Goal: Transaction & Acquisition: Purchase product/service

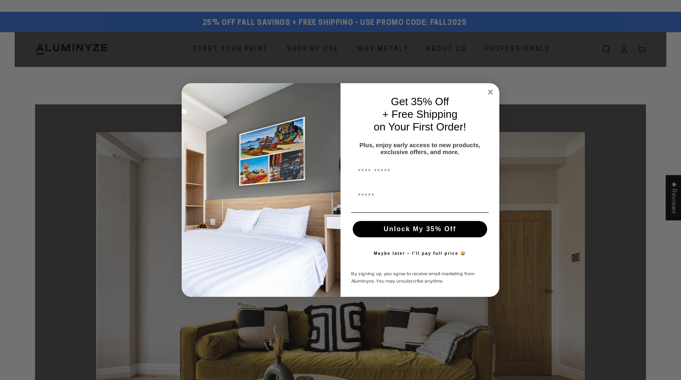
click at [489, 90] on icon "Close dialog" at bounding box center [491, 92] width 4 height 4
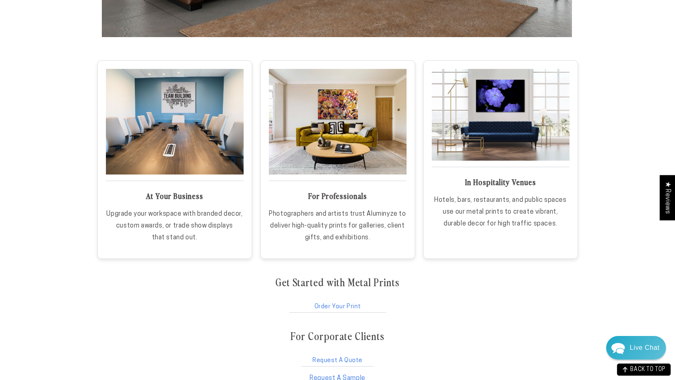
scroll to position [1304, 0]
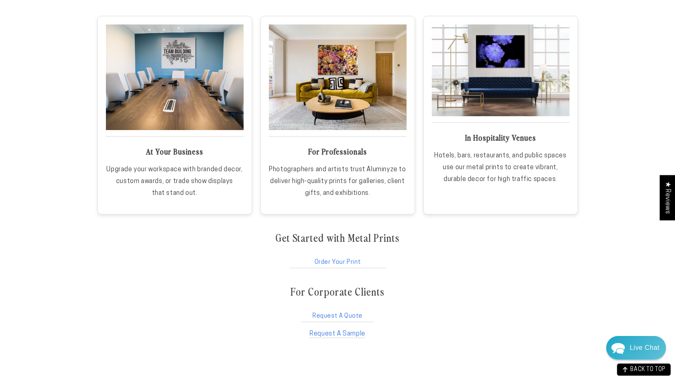
click at [327, 262] on link "Order Your Print" at bounding box center [337, 260] width 99 height 15
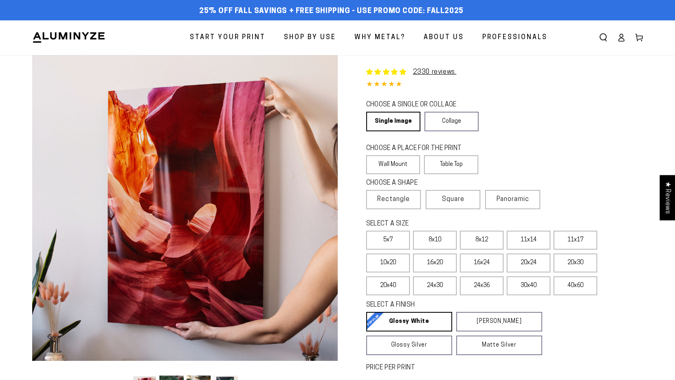
select select "**********"
click at [405, 123] on link "Single Image" at bounding box center [392, 122] width 53 height 20
drag, startPoint x: 439, startPoint y: 239, endPoint x: 398, endPoint y: 238, distance: 40.8
click at [398, 238] on label "5x7" at bounding box center [388, 240] width 44 height 19
click at [436, 243] on label "8x10" at bounding box center [435, 240] width 44 height 19
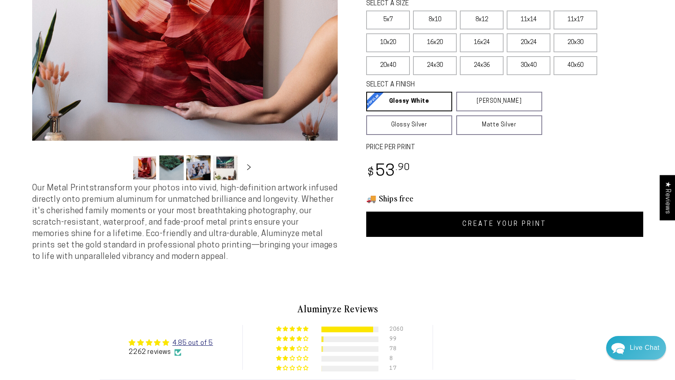
scroll to position [235, 0]
